Goal: Information Seeking & Learning: Learn about a topic

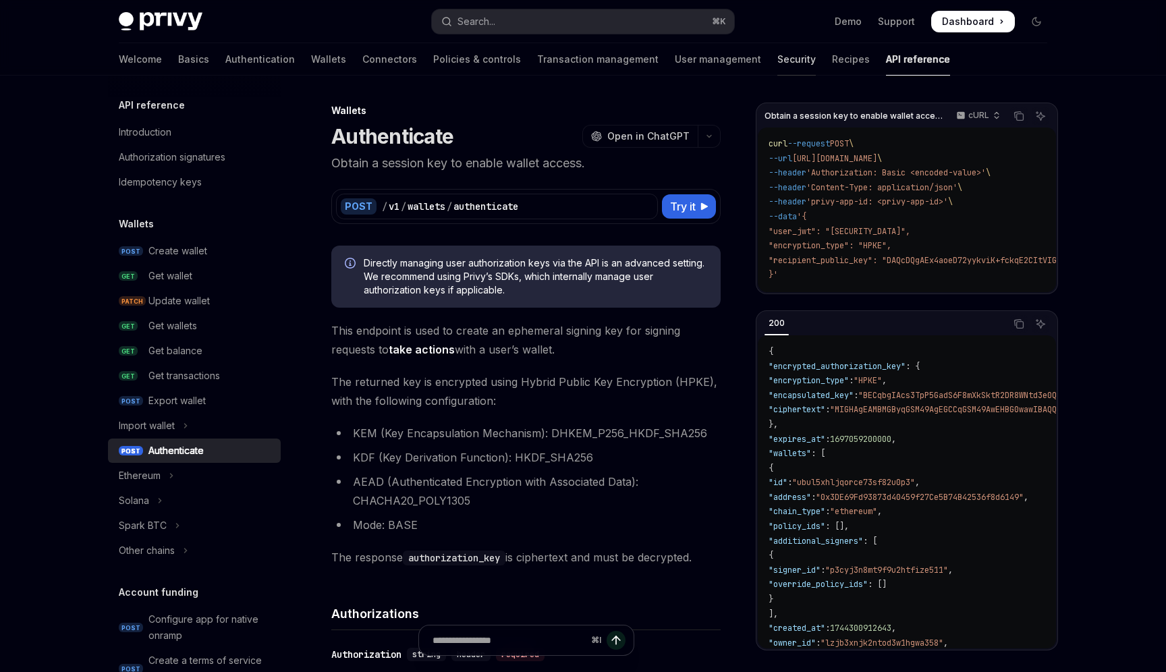
click at [778, 65] on link "Security" at bounding box center [797, 59] width 38 height 32
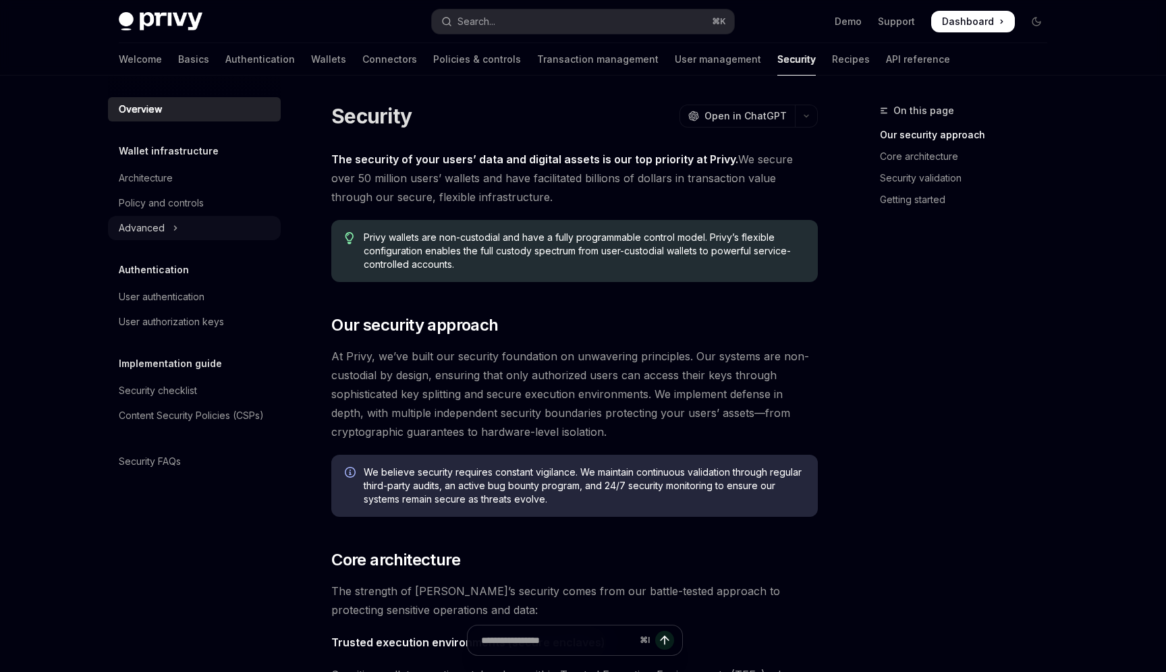
click at [168, 225] on button "Advanced" at bounding box center [194, 228] width 173 height 24
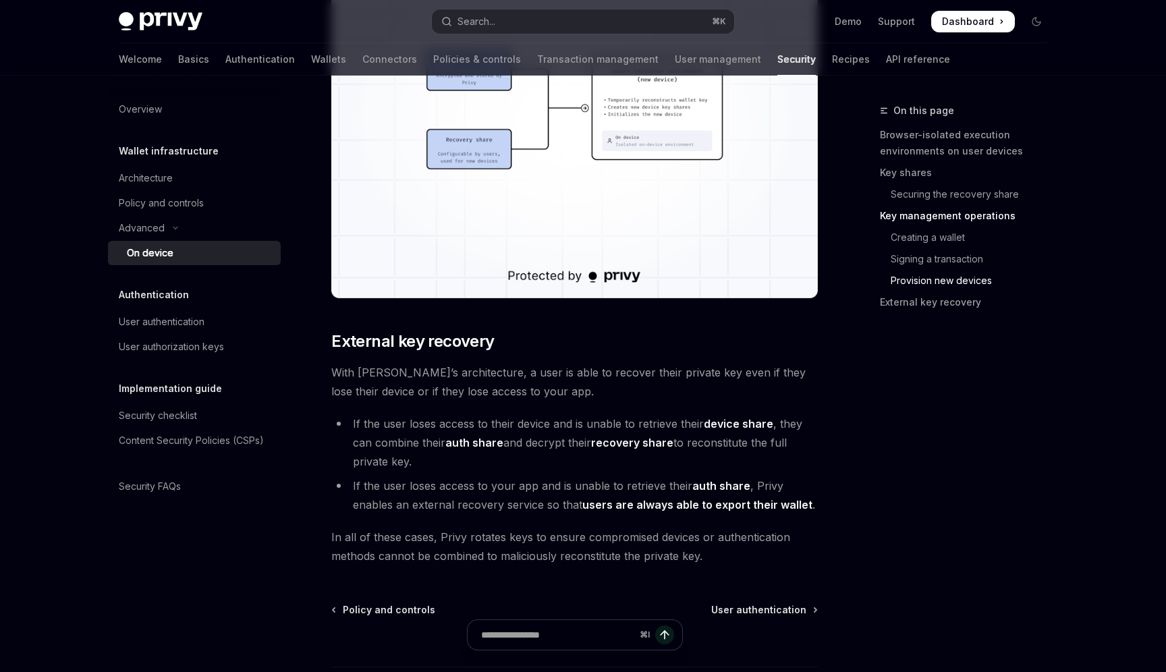
scroll to position [3645, 0]
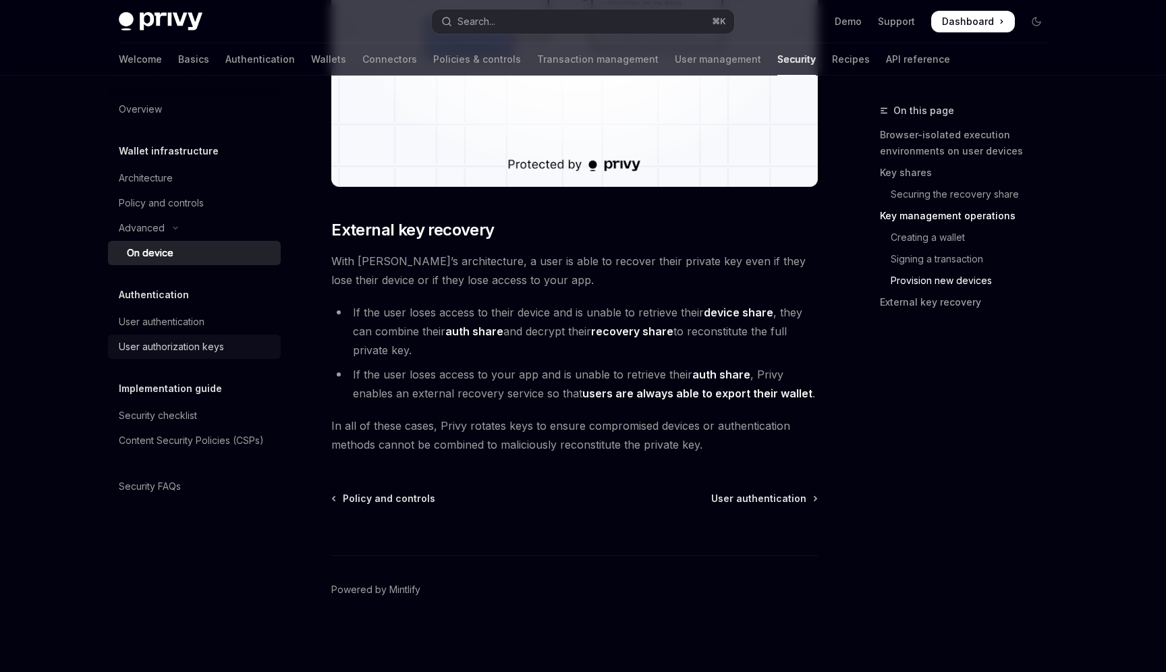
click at [186, 335] on link "User authorization keys" at bounding box center [194, 347] width 173 height 24
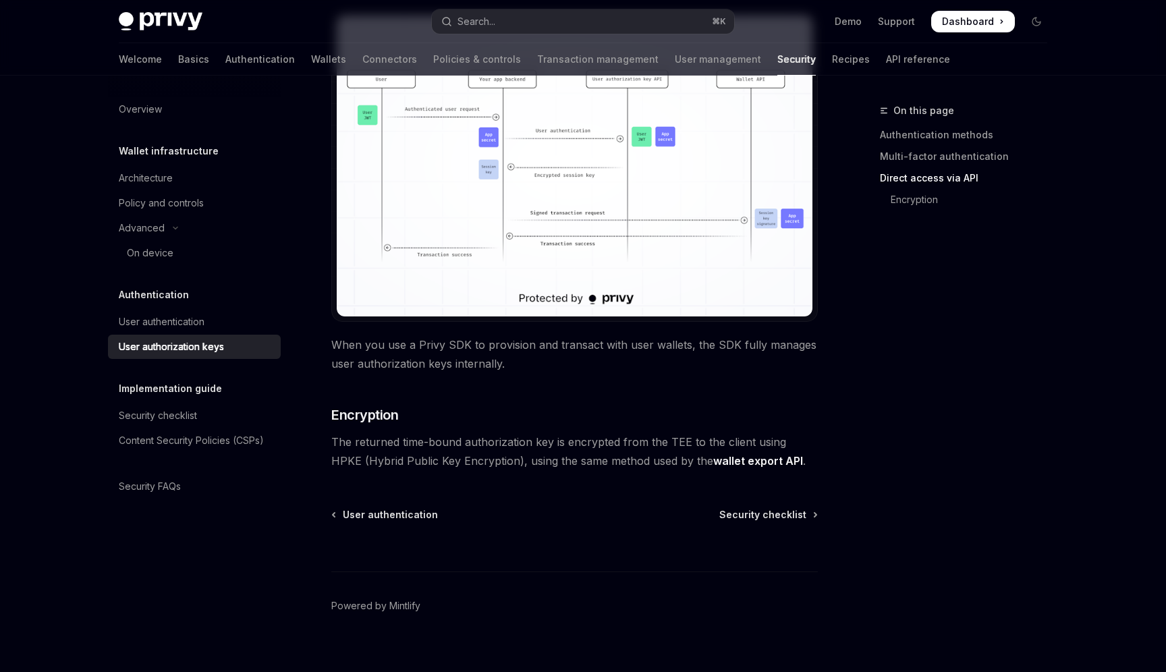
scroll to position [1121, 0]
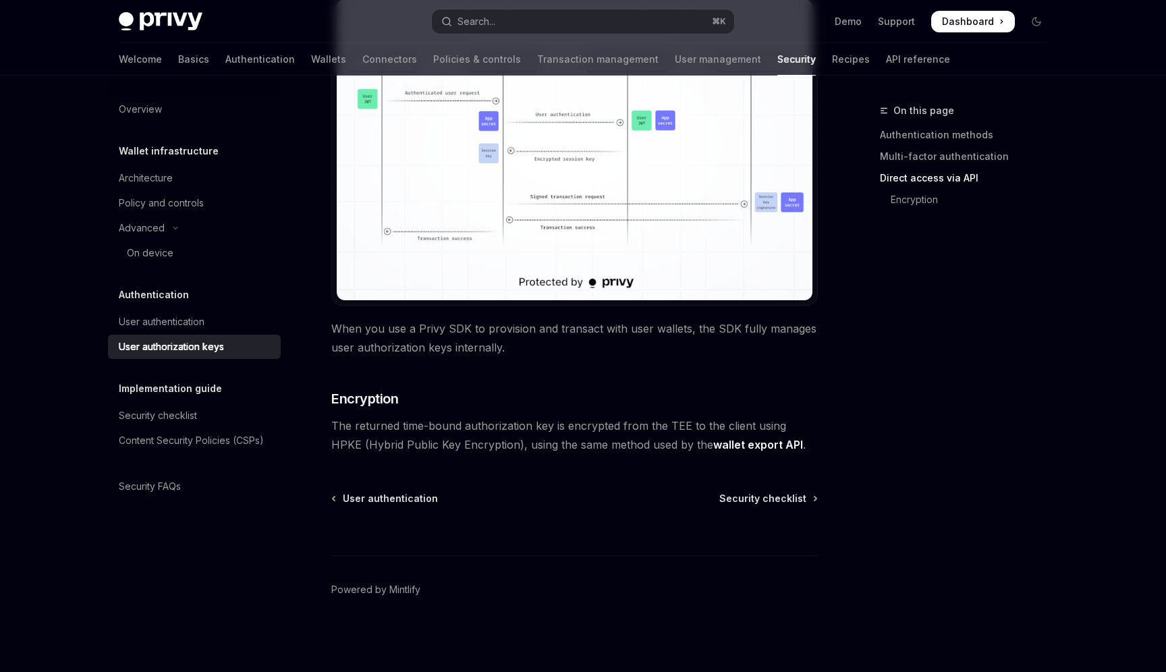
click at [733, 442] on link "wallet export API" at bounding box center [758, 445] width 90 height 14
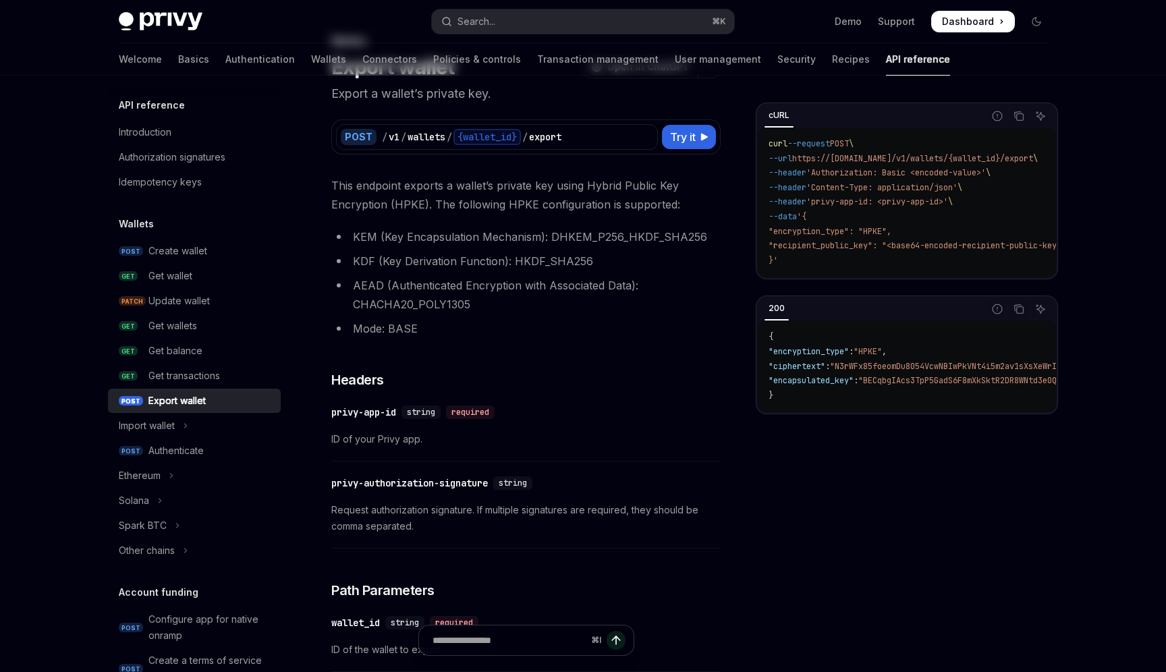
scroll to position [106, 0]
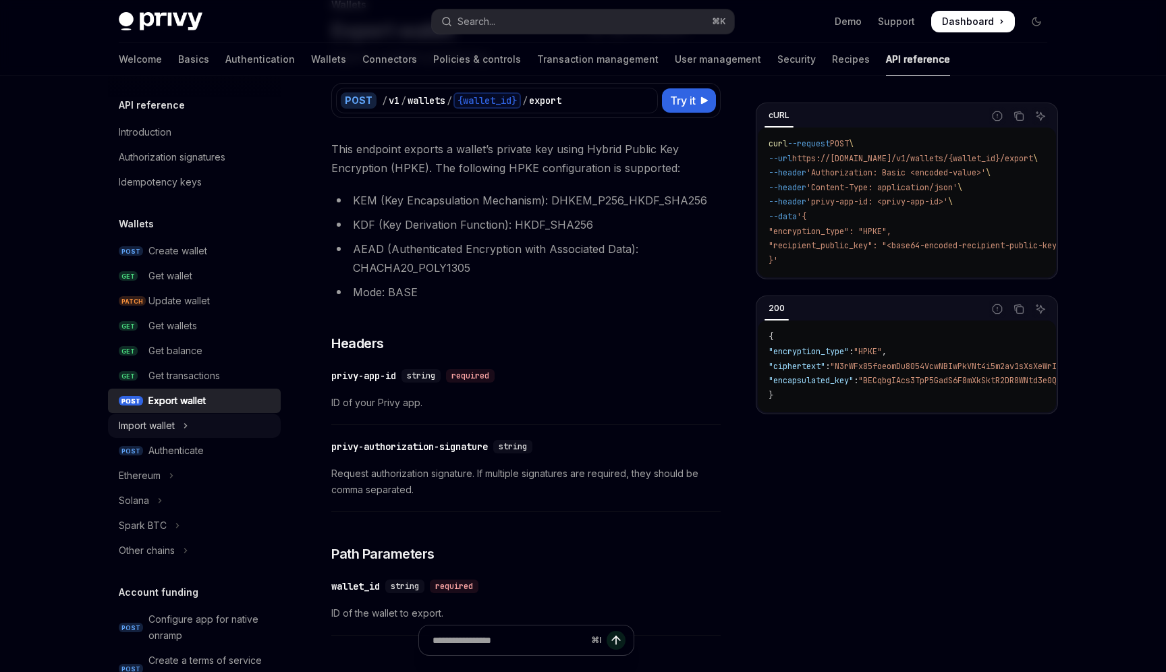
click at [181, 437] on button "Import wallet" at bounding box center [194, 426] width 173 height 24
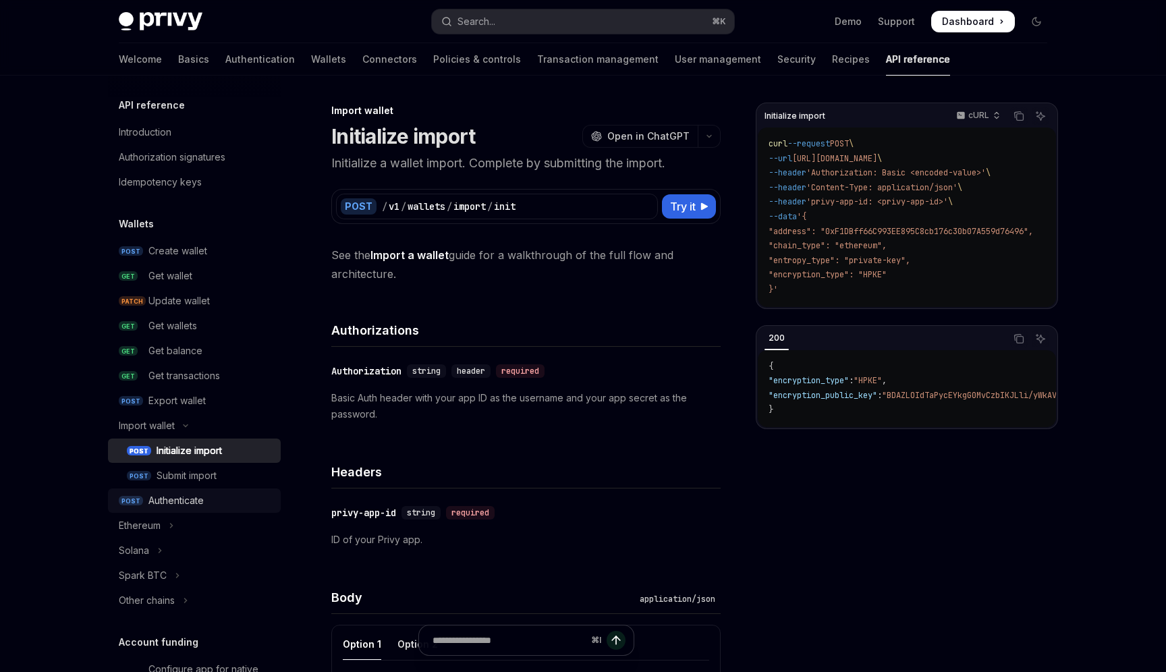
click at [182, 494] on div "Authenticate" at bounding box center [175, 501] width 55 height 16
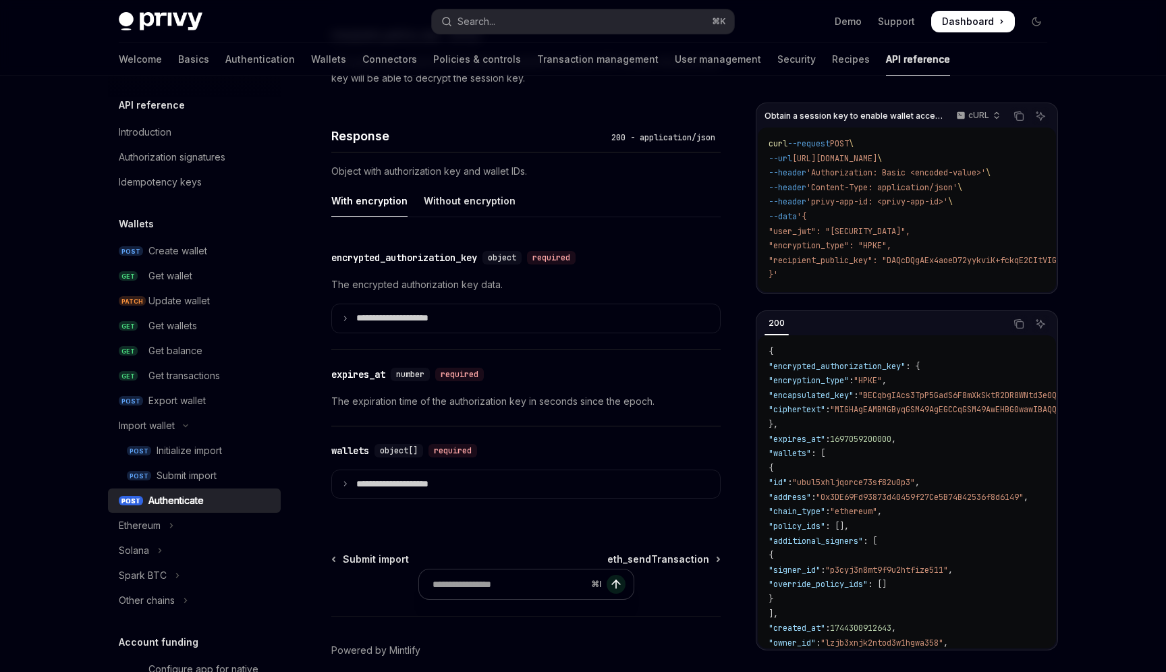
scroll to position [1105, 0]
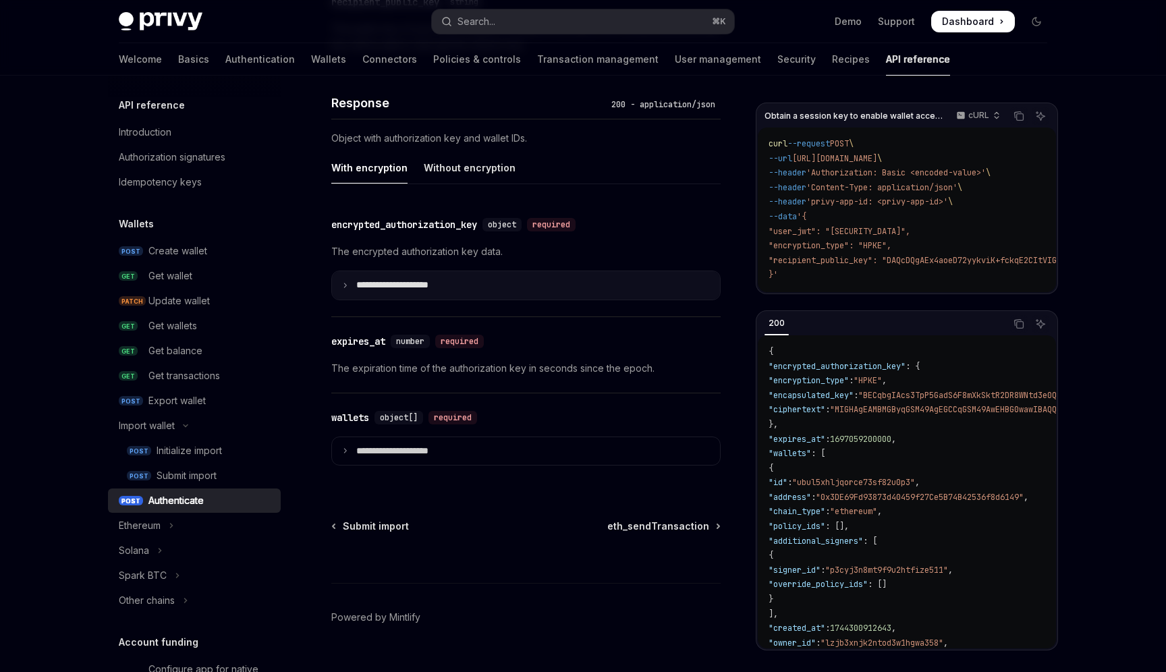
click at [505, 276] on summary "**********" at bounding box center [526, 285] width 388 height 28
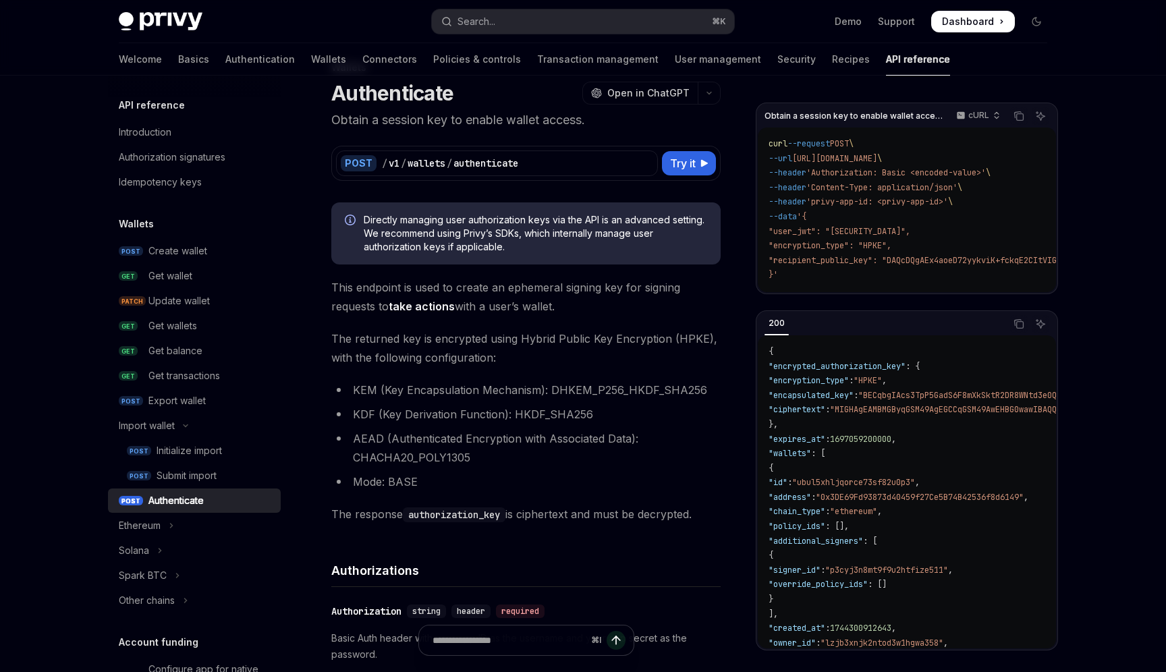
scroll to position [45, 0]
click at [675, 60] on link "User management" at bounding box center [718, 59] width 86 height 32
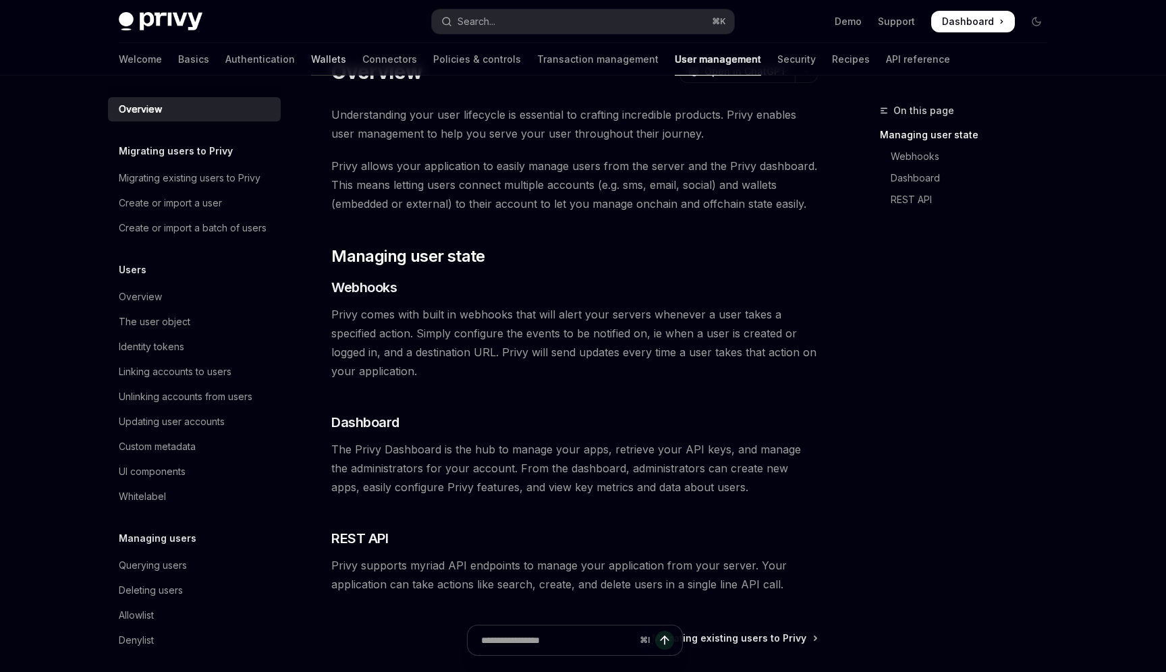
click at [311, 62] on link "Wallets" at bounding box center [328, 59] width 35 height 32
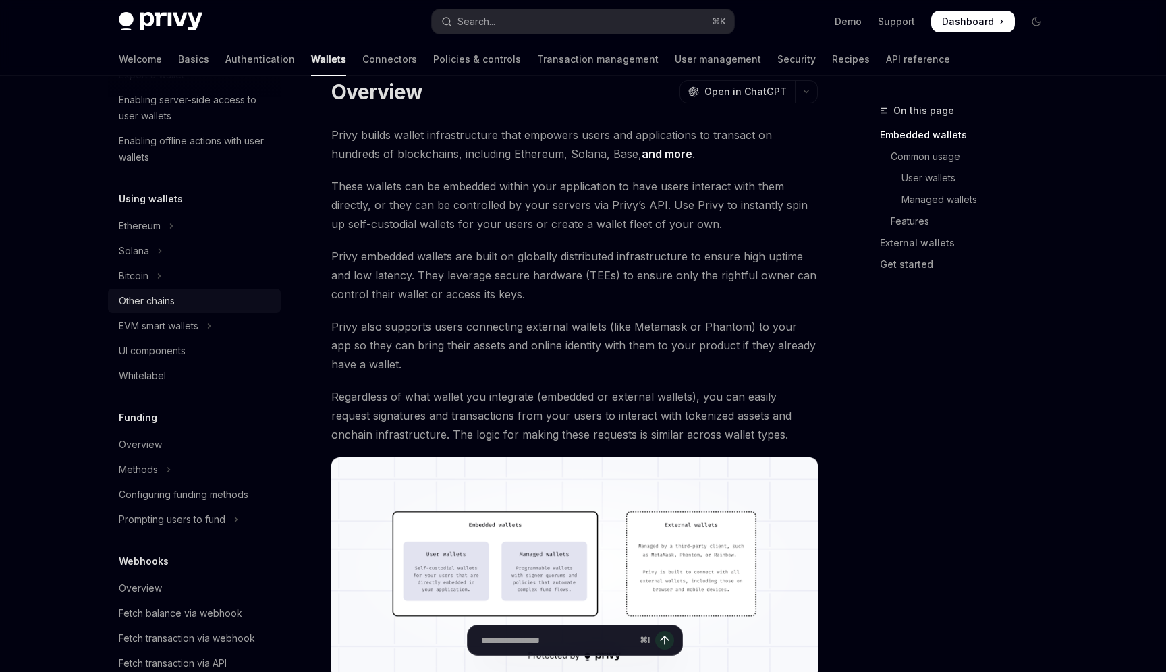
scroll to position [169, 0]
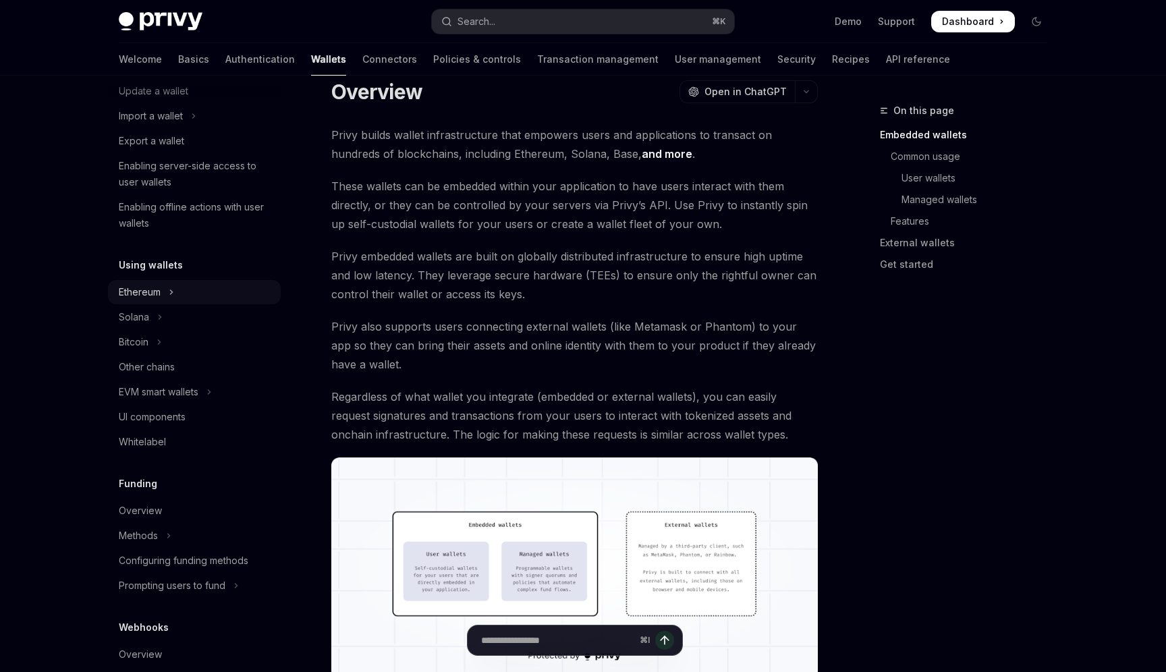
click at [185, 288] on button "Ethereum" at bounding box center [194, 292] width 173 height 24
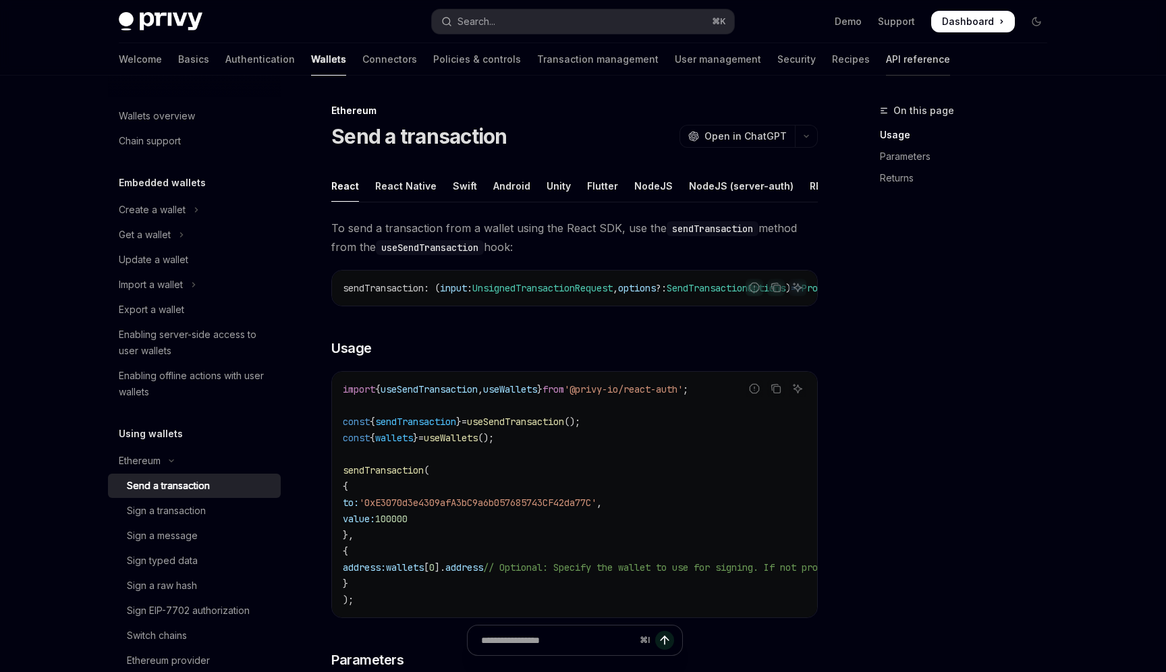
click at [886, 72] on link "API reference" at bounding box center [918, 59] width 64 height 32
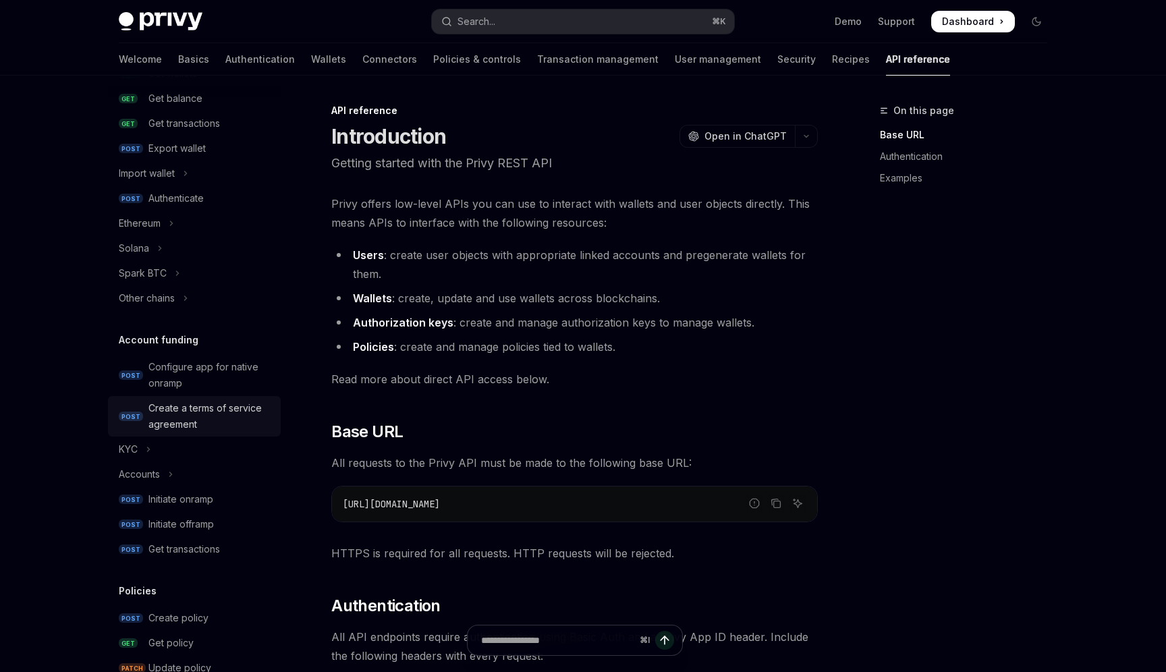
scroll to position [249, 0]
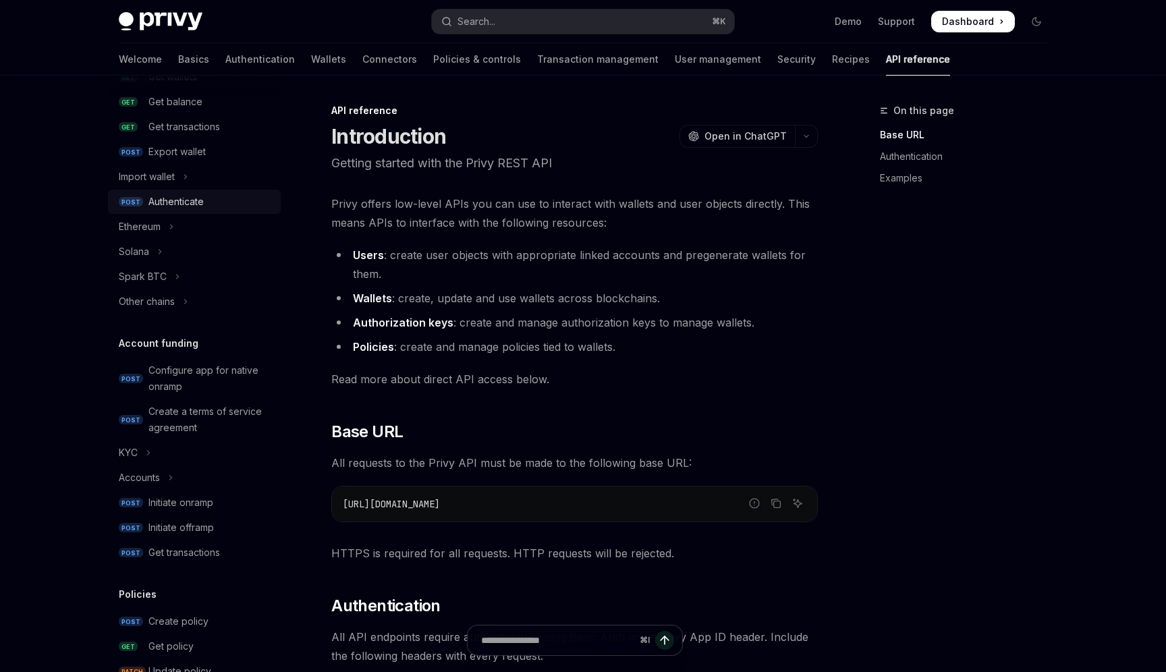
click at [192, 195] on div "Authenticate" at bounding box center [175, 202] width 55 height 16
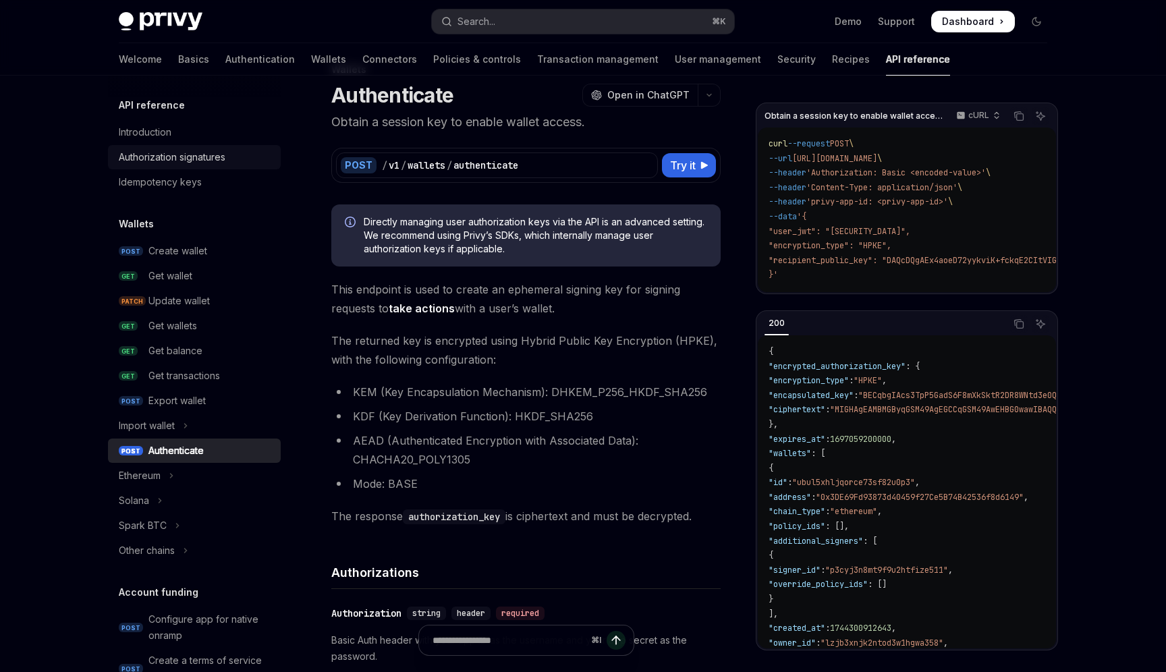
click at [182, 153] on div "Authorization signatures" at bounding box center [172, 157] width 107 height 16
type textarea "*"
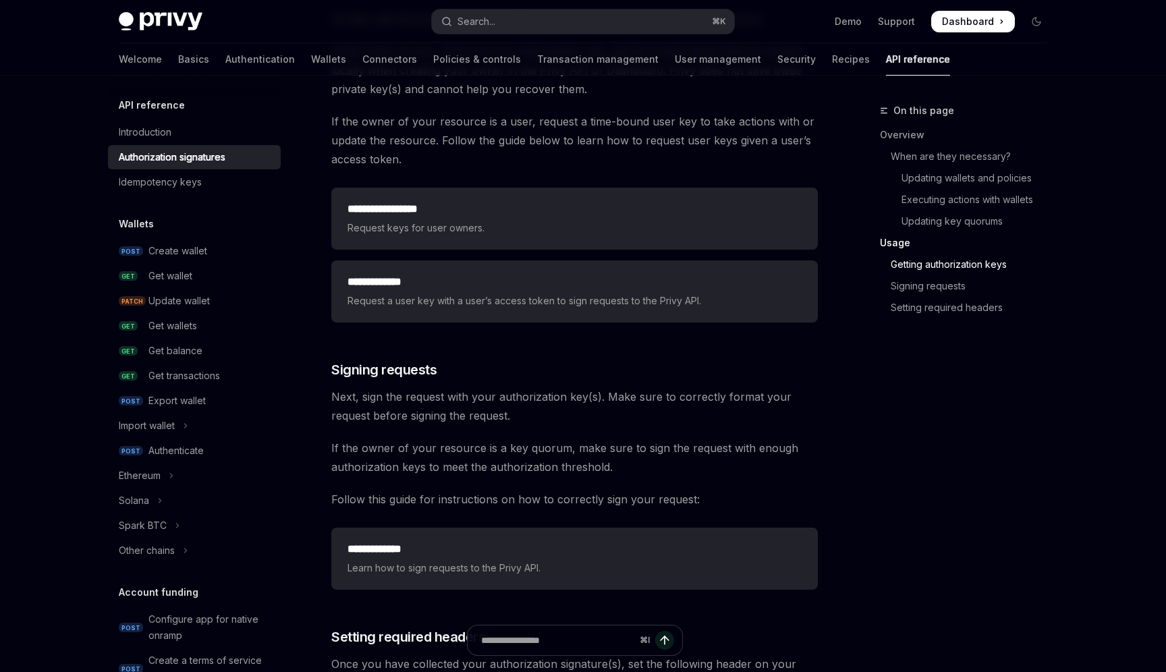
scroll to position [1848, 0]
